Goal: Transaction & Acquisition: Book appointment/travel/reservation

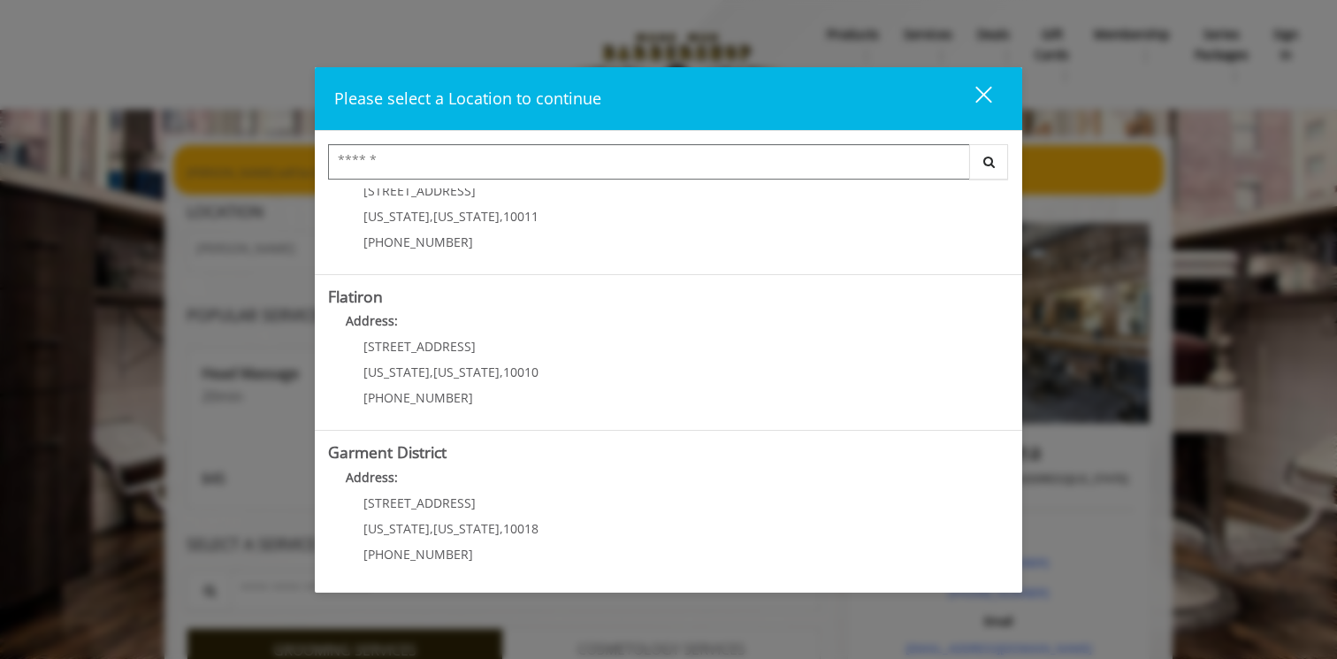
scroll to position [385, 0]
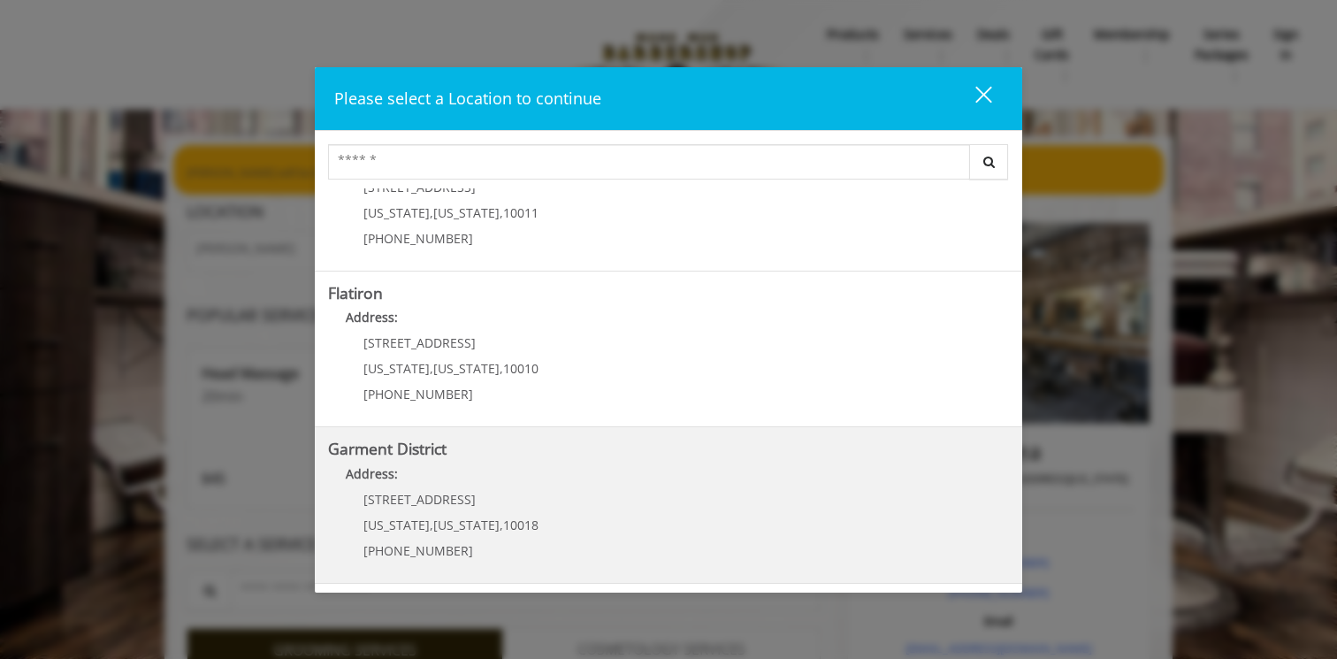
click at [528, 475] on District "Address:" at bounding box center [668, 478] width 681 height 28
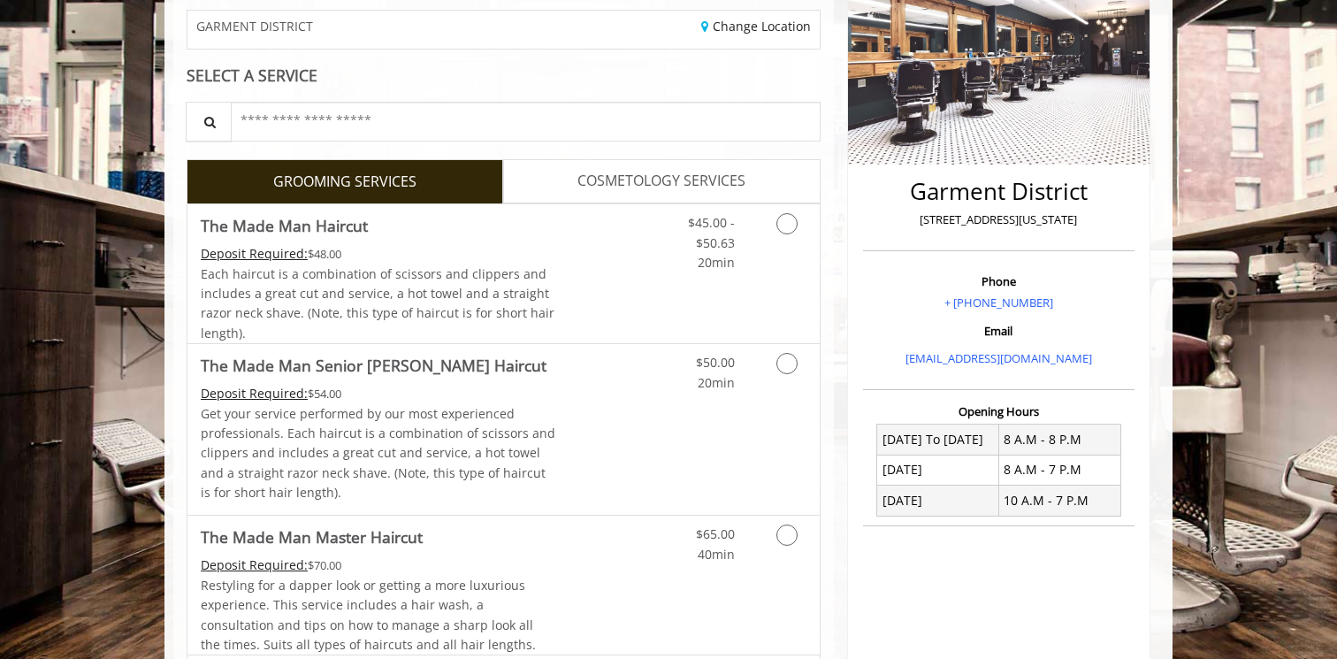
scroll to position [287, 0]
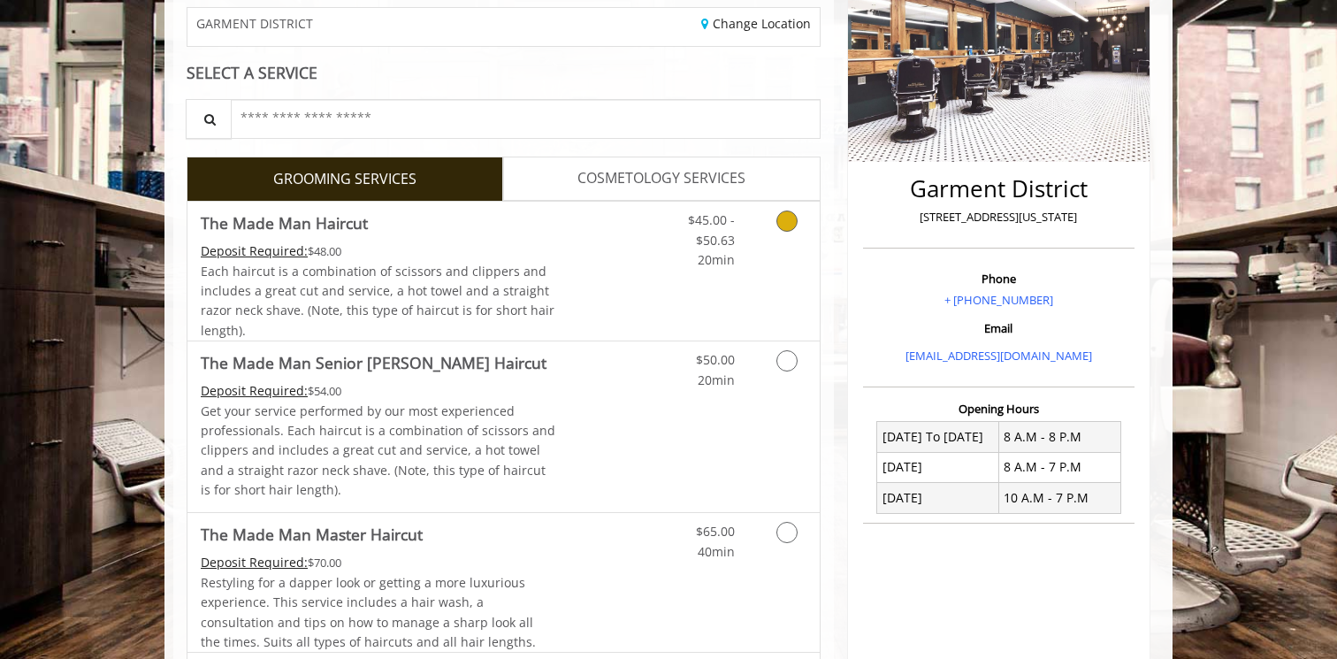
click at [791, 224] on icon "Grooming services" at bounding box center [786, 220] width 21 height 21
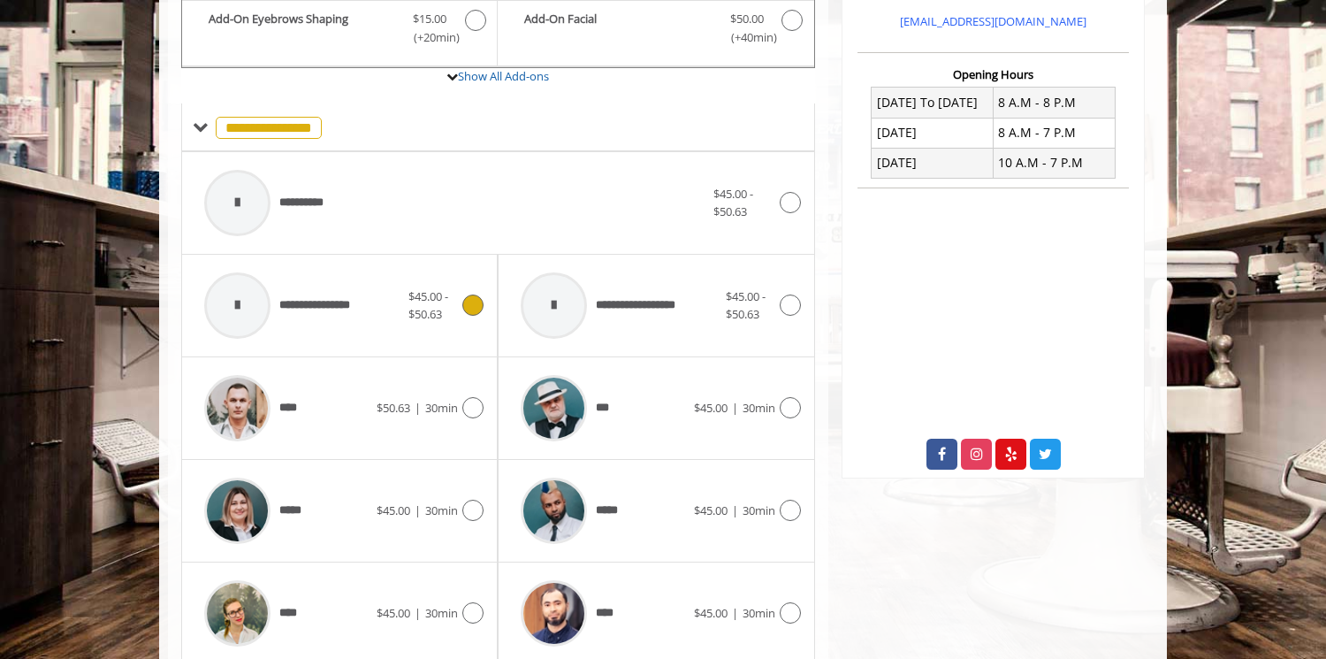
scroll to position [584, 0]
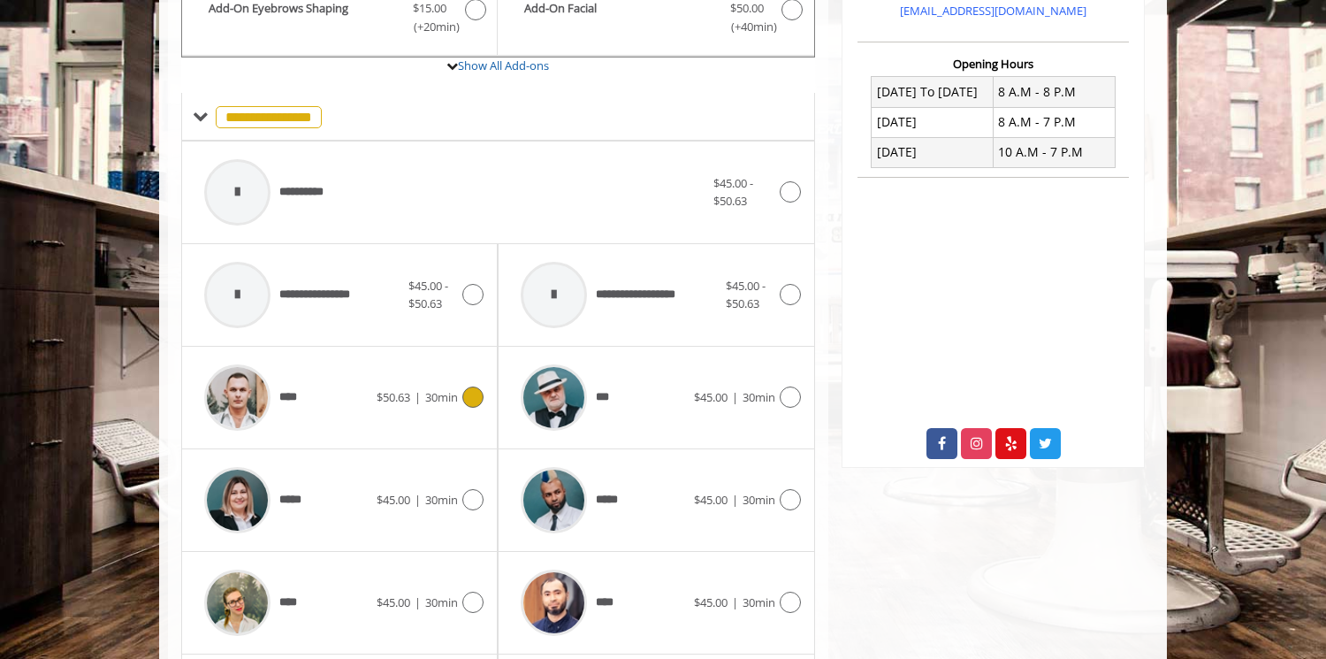
click at [293, 399] on span "****" at bounding box center [290, 397] width 23 height 19
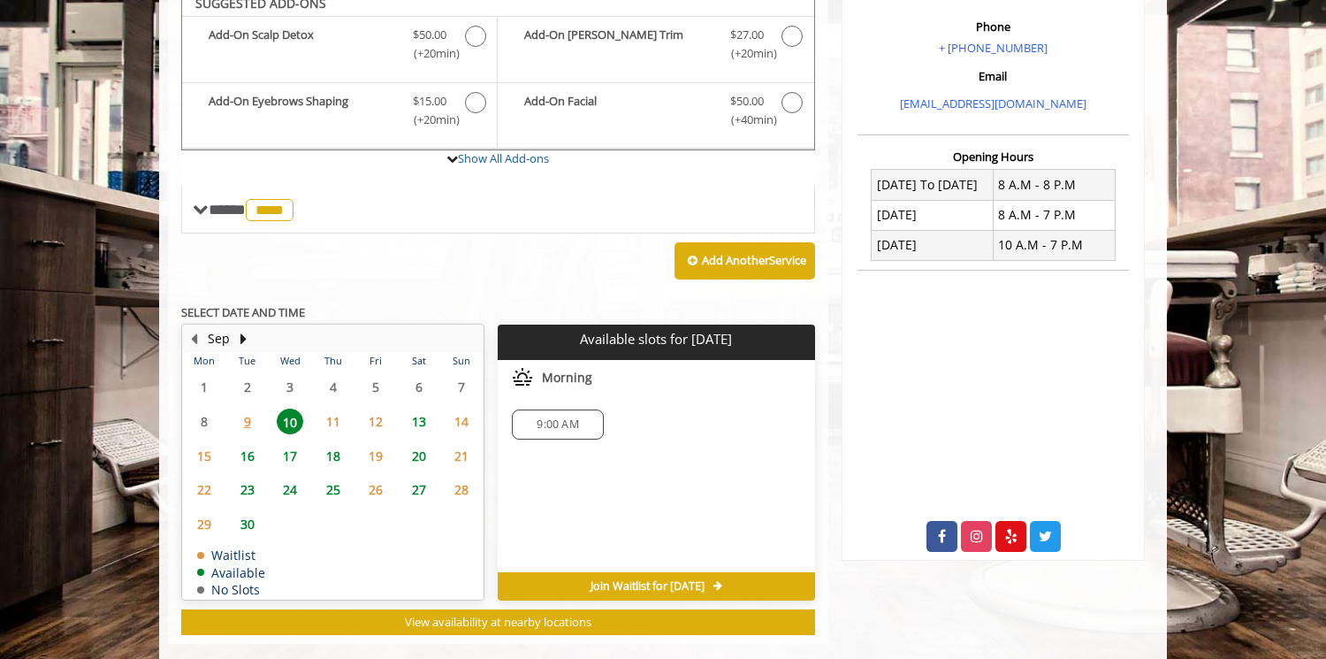
scroll to position [527, 0]
